Goal: Information Seeking & Learning: Find specific fact

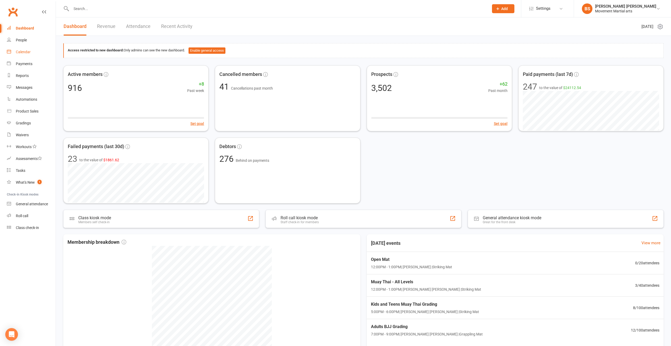
click at [46, 54] on link "Calendar" at bounding box center [31, 52] width 49 height 12
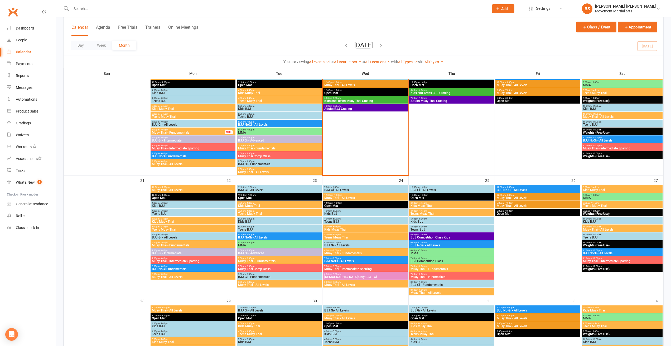
scroll to position [290, 0]
click at [348, 108] on span "Adults BJJ Grading" at bounding box center [365, 109] width 83 height 3
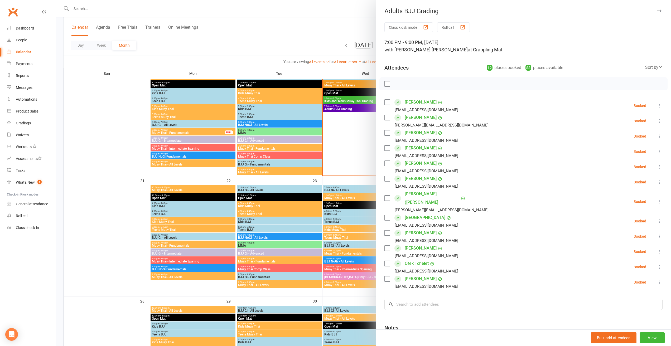
click at [331, 133] on div at bounding box center [363, 173] width 615 height 346
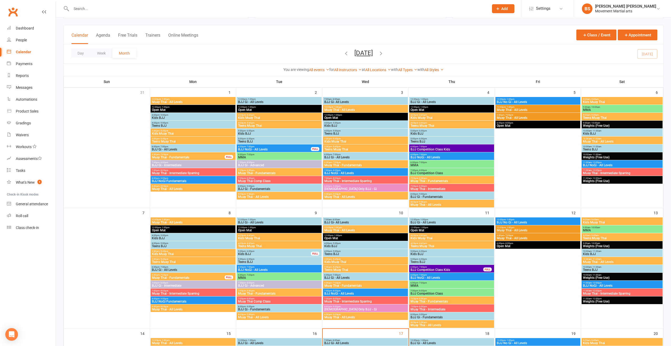
scroll to position [0, 0]
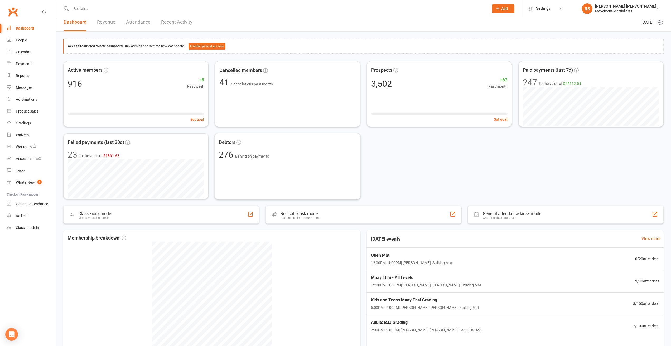
scroll to position [60, 0]
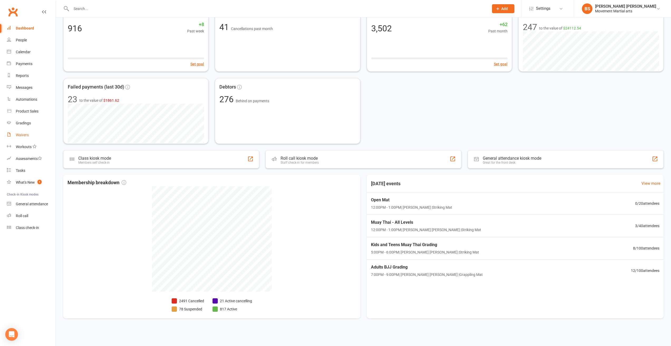
click at [40, 137] on link "Waivers" at bounding box center [31, 135] width 49 height 12
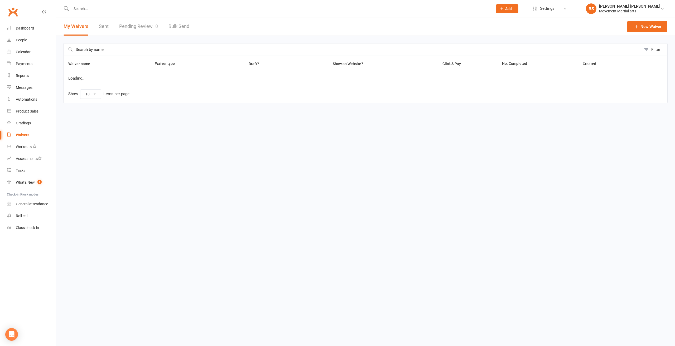
select select "100"
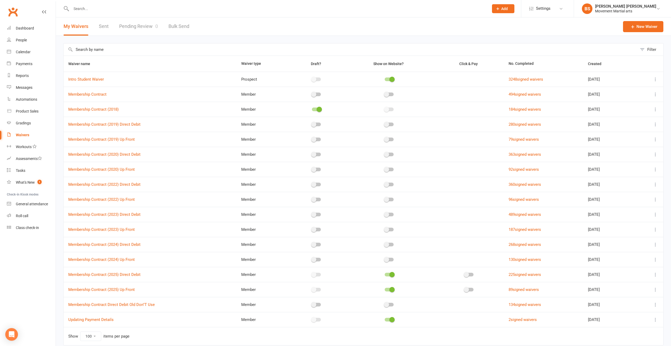
click at [103, 27] on link "Sent" at bounding box center [104, 26] width 10 height 18
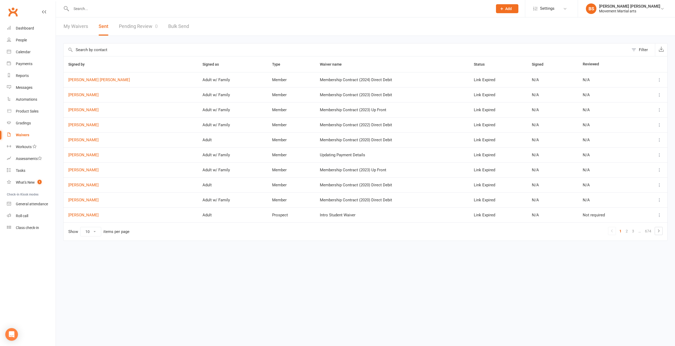
click at [121, 27] on link "Pending Review 0" at bounding box center [138, 26] width 39 height 18
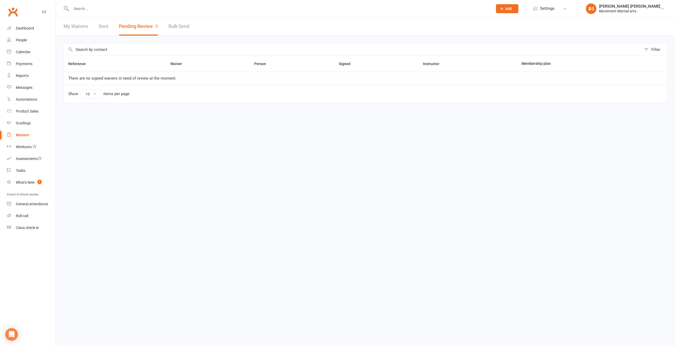
click at [170, 27] on link "Bulk Send" at bounding box center [179, 26] width 21 height 18
select select "active_members"
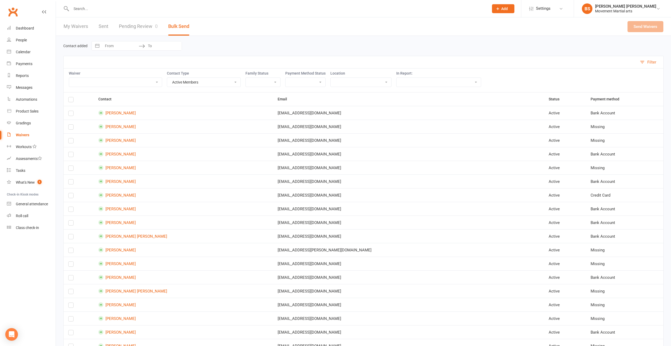
click at [78, 29] on link "My Waivers" at bounding box center [76, 26] width 25 height 18
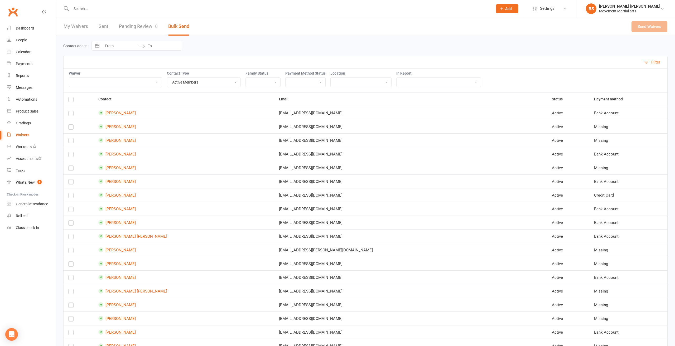
select select "100"
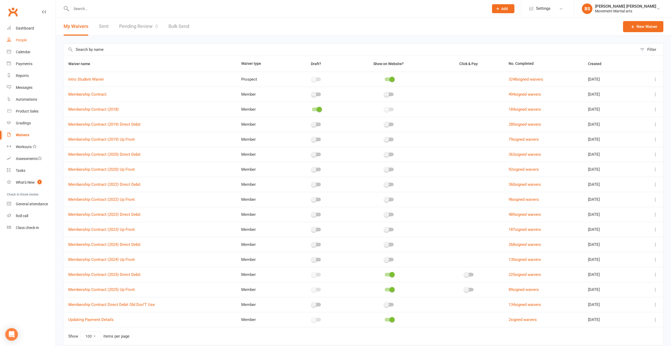
click at [37, 44] on link "People" at bounding box center [31, 40] width 49 height 12
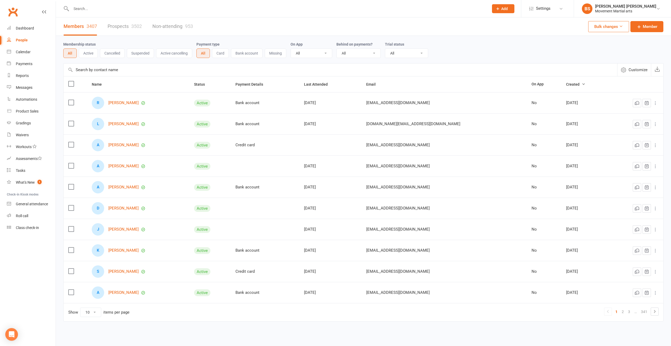
click at [91, 54] on button "Active" at bounding box center [88, 53] width 19 height 9
click at [72, 54] on button "All" at bounding box center [69, 53] width 13 height 9
click at [468, 323] on div "Name Status Payment Details Last Attended Email On App Created R [PERSON_NAME] …" at bounding box center [363, 202] width 600 height 253
click at [566, 187] on div "[DATE]" at bounding box center [584, 187] width 36 height 4
click at [564, 205] on td "[DATE]" at bounding box center [584, 208] width 46 height 21
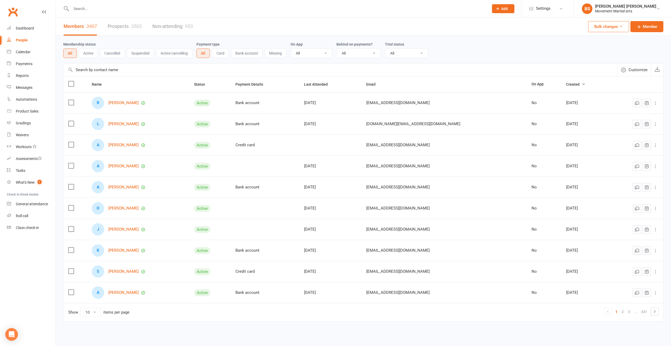
click at [567, 230] on div "[DATE]" at bounding box center [584, 229] width 36 height 4
click at [566, 249] on div "[DATE]" at bounding box center [584, 250] width 36 height 4
click at [566, 270] on div "[DATE]" at bounding box center [584, 272] width 36 height 4
click at [566, 292] on div "[DATE]" at bounding box center [584, 293] width 36 height 4
click at [657, 312] on icon at bounding box center [655, 312] width 6 height 6
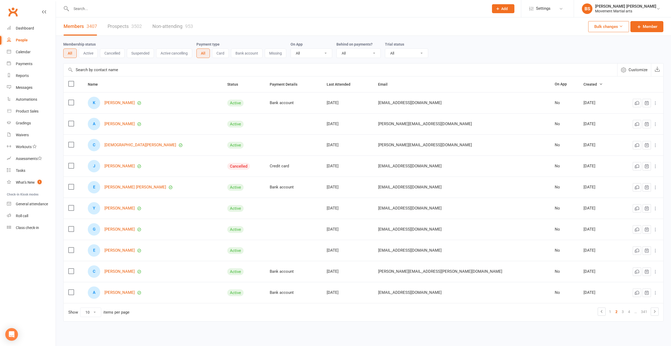
click at [584, 104] on div "[DATE]" at bounding box center [598, 103] width 28 height 4
click at [584, 123] on div "[DATE]" at bounding box center [598, 124] width 28 height 4
click at [584, 147] on div "[DATE]" at bounding box center [598, 145] width 28 height 4
click at [492, 310] on td "Show 10 25 50 100 items per page 1 2 3 4 … 341" at bounding box center [364, 312] width 600 height 18
click at [93, 315] on select "10 25 50 100" at bounding box center [90, 312] width 21 height 9
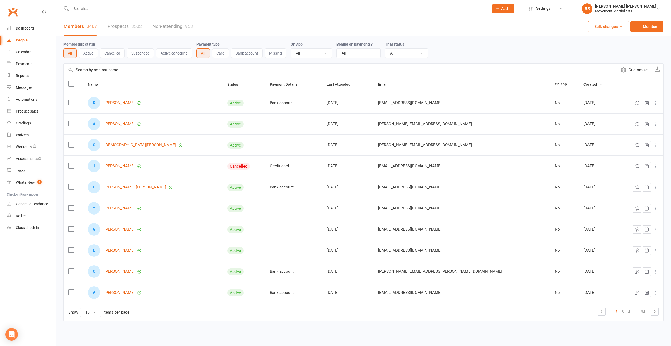
select select "50"
click at [80, 308] on select "10 25 50 100" at bounding box center [90, 312] width 21 height 9
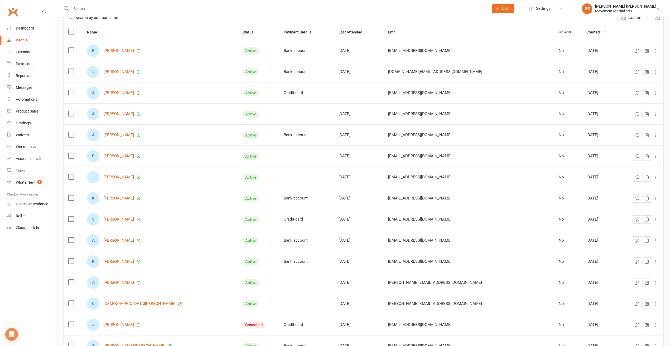
scroll to position [53, 0]
click at [586, 137] on div "[DATE]" at bounding box center [599, 134] width 27 height 4
click at [586, 156] on div "[DATE]" at bounding box center [599, 155] width 27 height 4
click at [582, 180] on td "[DATE]" at bounding box center [600, 176] width 37 height 21
click at [586, 197] on div "[DATE]" at bounding box center [599, 198] width 27 height 4
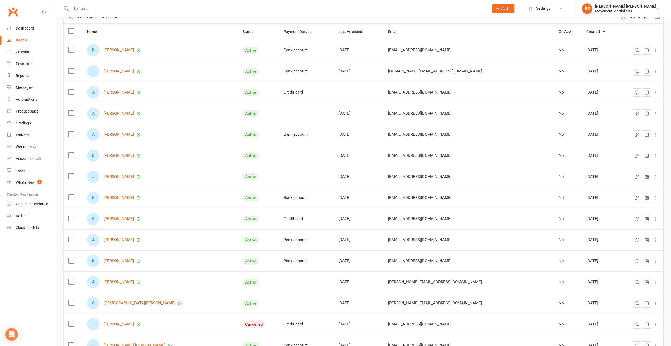
click at [592, 222] on td "[DATE]" at bounding box center [600, 218] width 37 height 21
click at [594, 244] on td "[DATE]" at bounding box center [600, 239] width 37 height 21
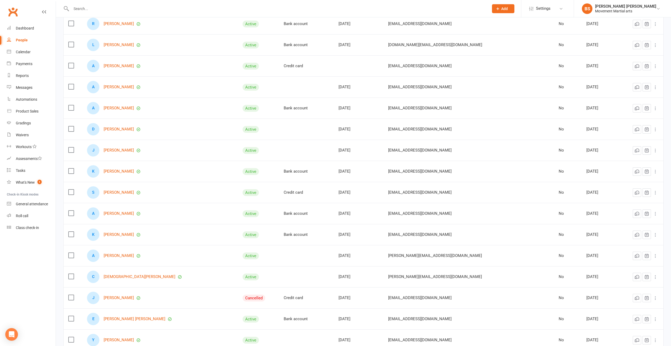
click at [591, 233] on div "[DATE]" at bounding box center [599, 235] width 27 height 4
click at [588, 255] on td "[DATE]" at bounding box center [600, 255] width 37 height 21
click at [586, 278] on div "[DATE]" at bounding box center [599, 277] width 27 height 4
click at [584, 301] on td "[DATE]" at bounding box center [600, 297] width 37 height 21
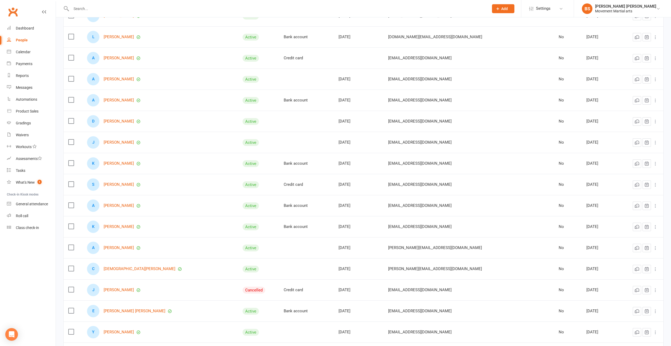
scroll to position [105, 0]
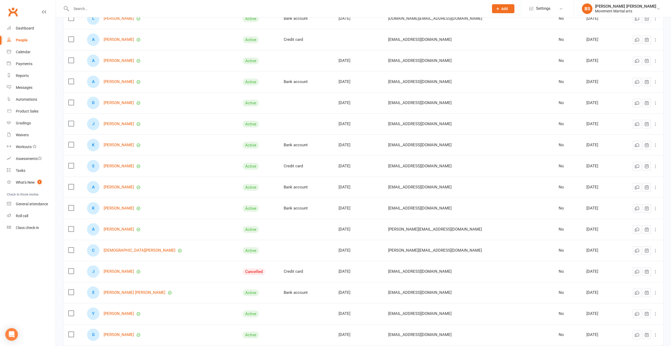
click at [586, 292] on div "[DATE]" at bounding box center [599, 293] width 27 height 4
click at [586, 313] on div "[DATE]" at bounding box center [599, 314] width 27 height 4
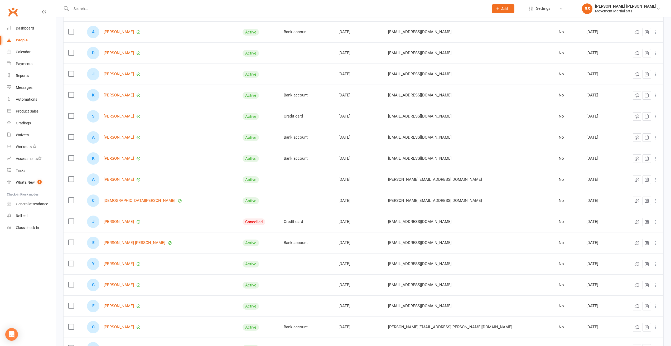
scroll to position [158, 0]
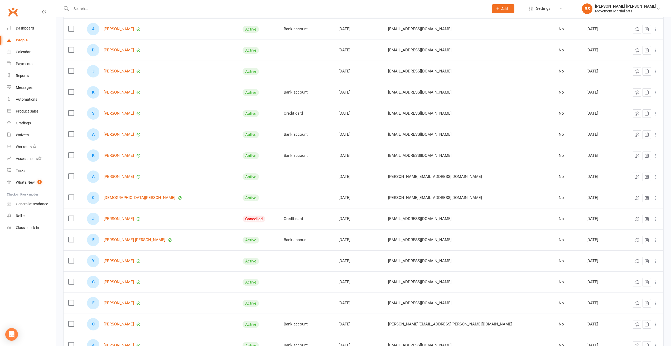
click at [598, 284] on div "[DATE]" at bounding box center [599, 282] width 27 height 4
click at [589, 305] on div "[DATE]" at bounding box center [599, 303] width 27 height 4
click at [586, 323] on div "[DATE]" at bounding box center [599, 324] width 27 height 4
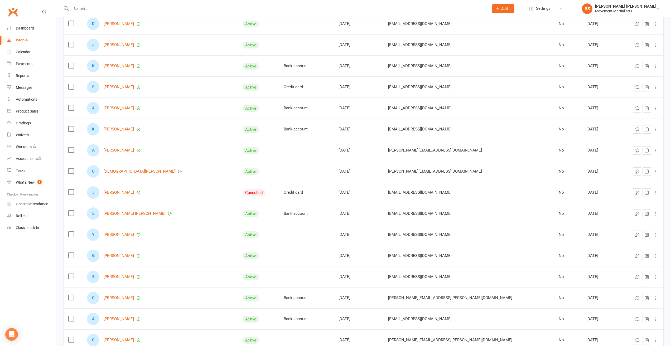
click at [597, 315] on td "[DATE]" at bounding box center [600, 319] width 37 height 21
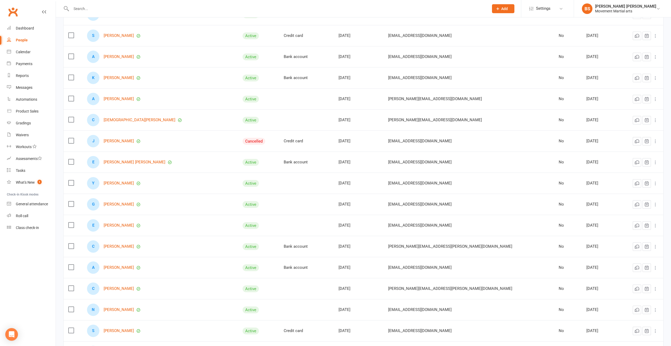
scroll to position [237, 0]
click at [594, 289] on div "[DATE]" at bounding box center [599, 287] width 27 height 4
click at [588, 311] on div "[DATE]" at bounding box center [599, 308] width 27 height 4
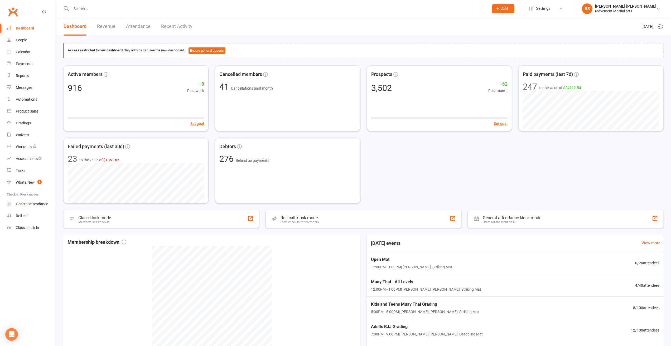
click at [109, 12] on input "text" at bounding box center [278, 8] width 416 height 7
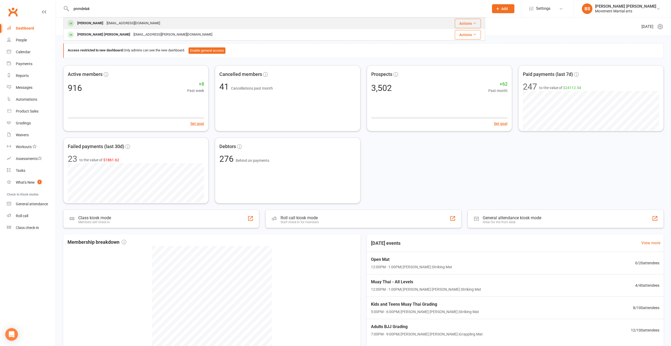
type input "pnmdelak"
click at [120, 20] on div "danieljnrp@gmail.com" at bounding box center [133, 24] width 57 height 8
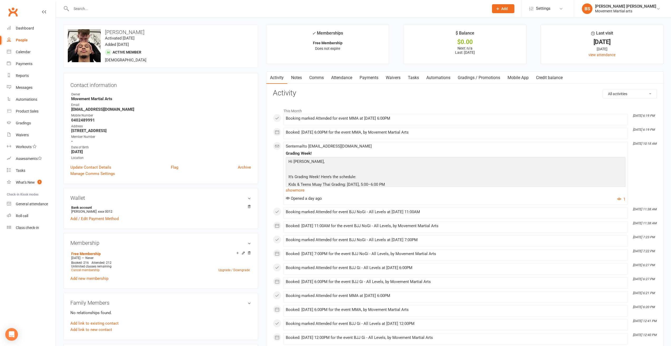
click at [367, 77] on link "Payments" at bounding box center [369, 78] width 26 height 12
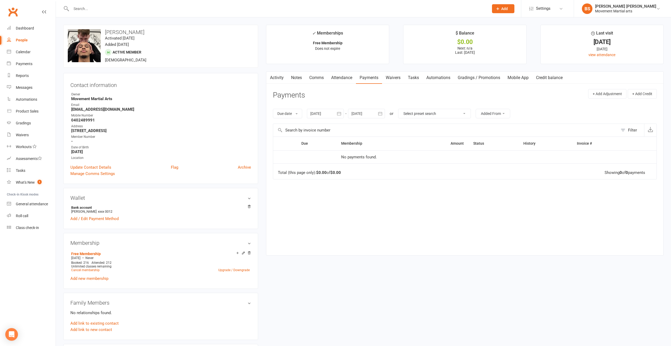
click at [498, 79] on link "Gradings / Promotions" at bounding box center [479, 78] width 50 height 12
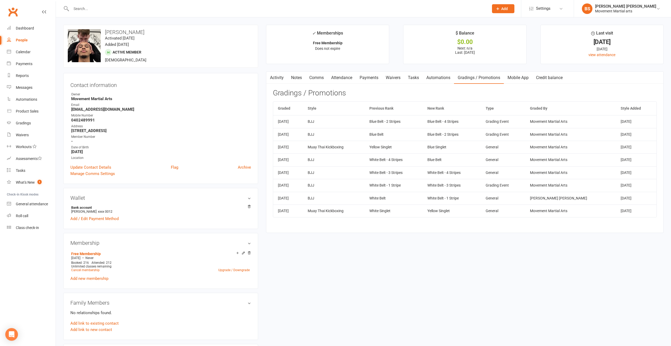
drag, startPoint x: 278, startPoint y: 160, endPoint x: 304, endPoint y: 161, distance: 25.3
click at [303, 161] on td "Mar 20, 2024" at bounding box center [288, 159] width 30 height 13
copy td "Mar 20, 2024"
click at [129, 11] on input "text" at bounding box center [278, 8] width 416 height 7
paste input "Mar 20, 2024"
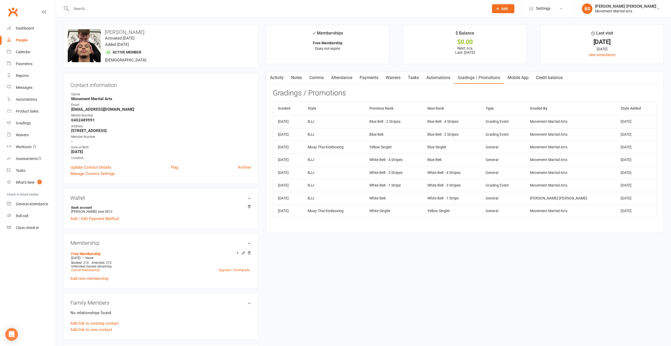
type input "Mar 20, 2024"
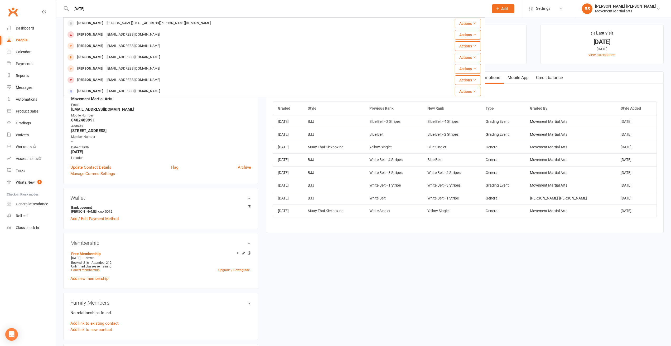
drag, startPoint x: 131, startPoint y: 9, endPoint x: 64, endPoint y: 10, distance: 67.5
click at [64, 10] on div "Mar 20, 2024 Marlin Kyaw marlin.kyaw.2001@gmail.com Actions Max Cole mcole37@gm…" at bounding box center [274, 8] width 422 height 17
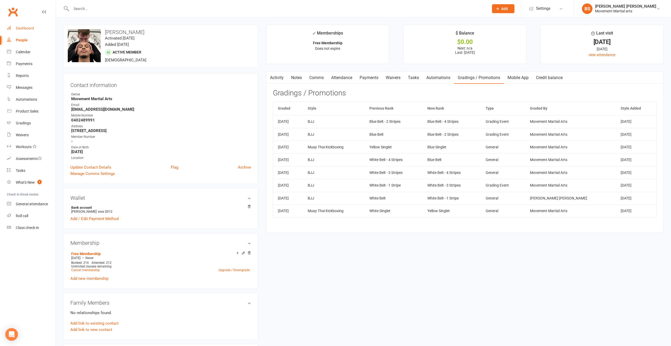
click at [25, 30] on div "Dashboard" at bounding box center [25, 28] width 18 height 4
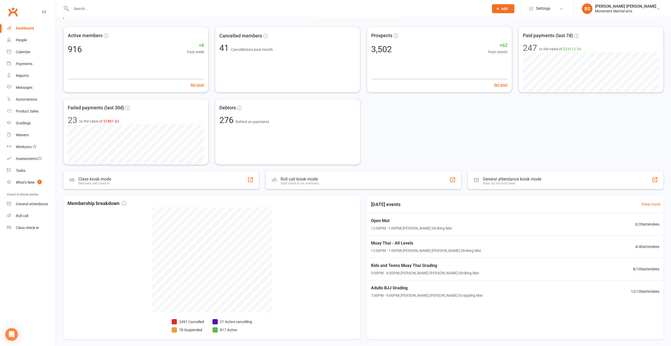
scroll to position [53, 0]
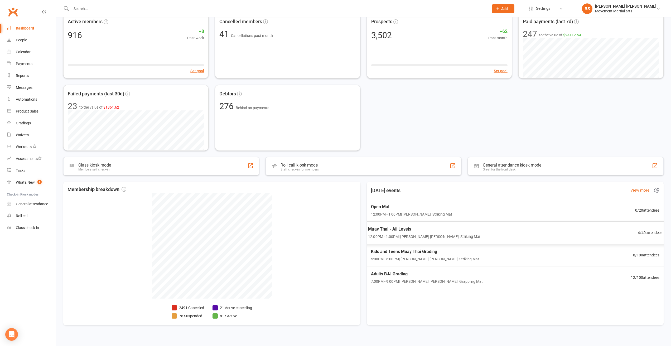
click at [426, 235] on span "12:00PM - 1:00PM | Billy Sam | Striking Mat" at bounding box center [424, 237] width 112 height 6
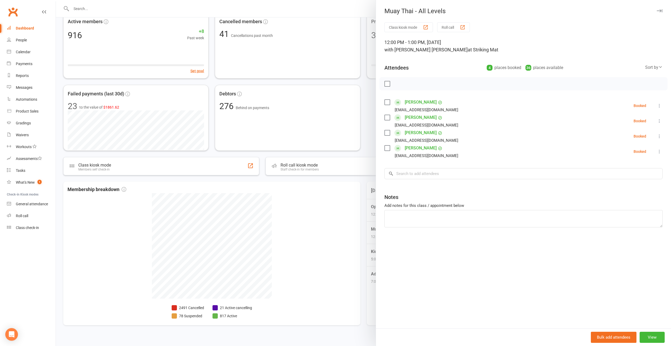
drag, startPoint x: 364, startPoint y: 185, endPoint x: 360, endPoint y: 180, distance: 6.6
click at [365, 185] on div at bounding box center [363, 173] width 615 height 346
